Goal: Task Accomplishment & Management: Manage account settings

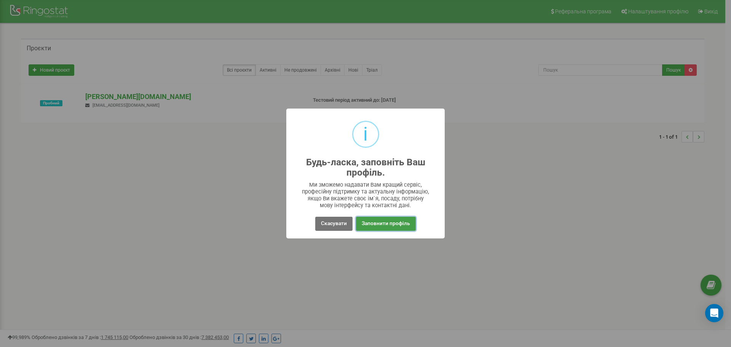
click at [383, 226] on button "Заповнити профіль" at bounding box center [386, 224] width 60 height 14
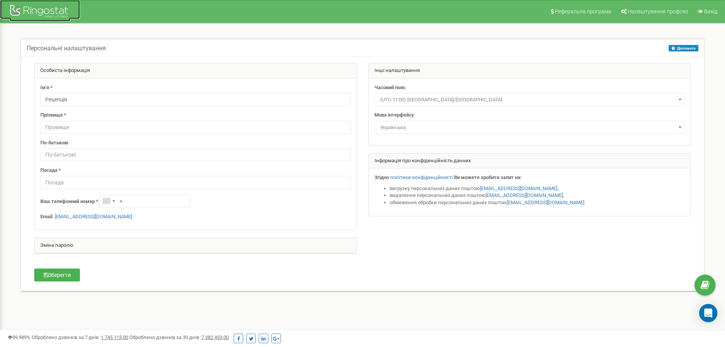
click at [38, 8] on div at bounding box center [40, 12] width 61 height 18
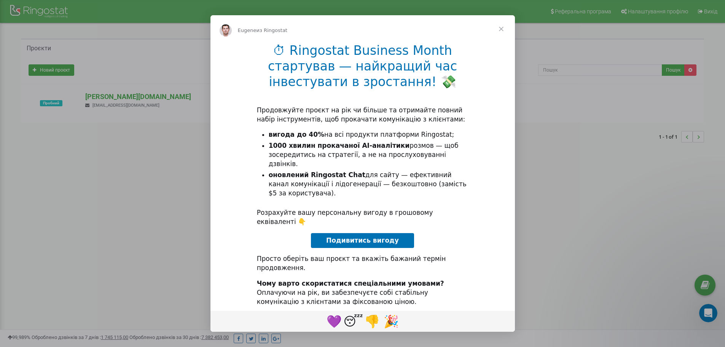
click at [504, 27] on span "Закрыть" at bounding box center [500, 28] width 27 height 27
